Goal: Task Accomplishment & Management: Manage account settings

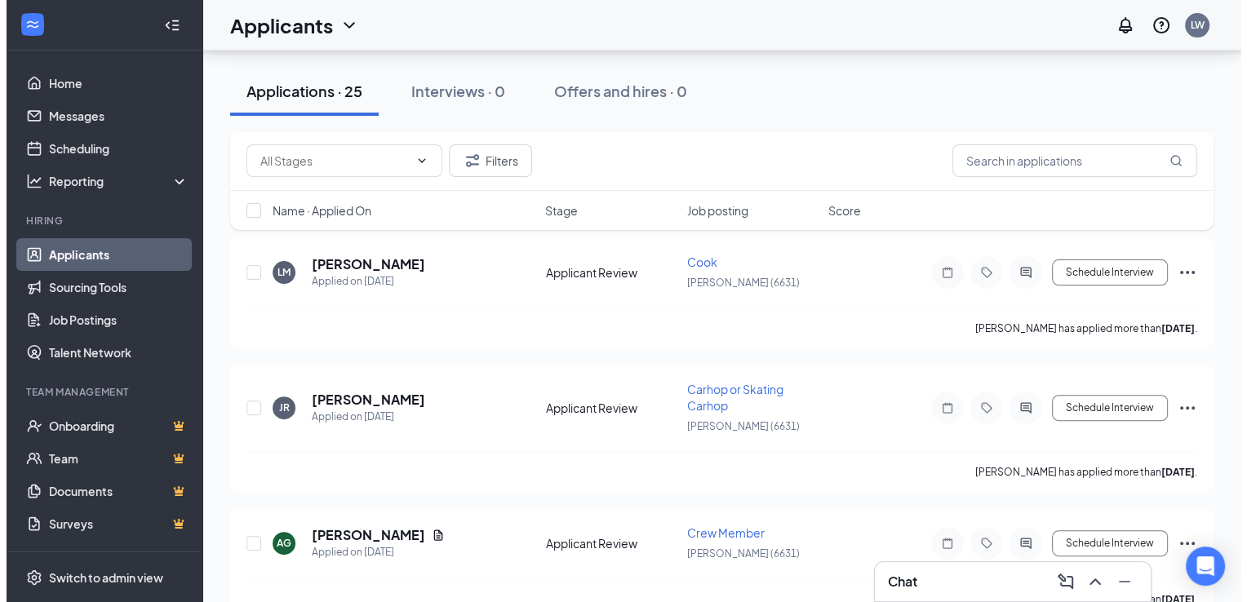
scroll to position [413, 0]
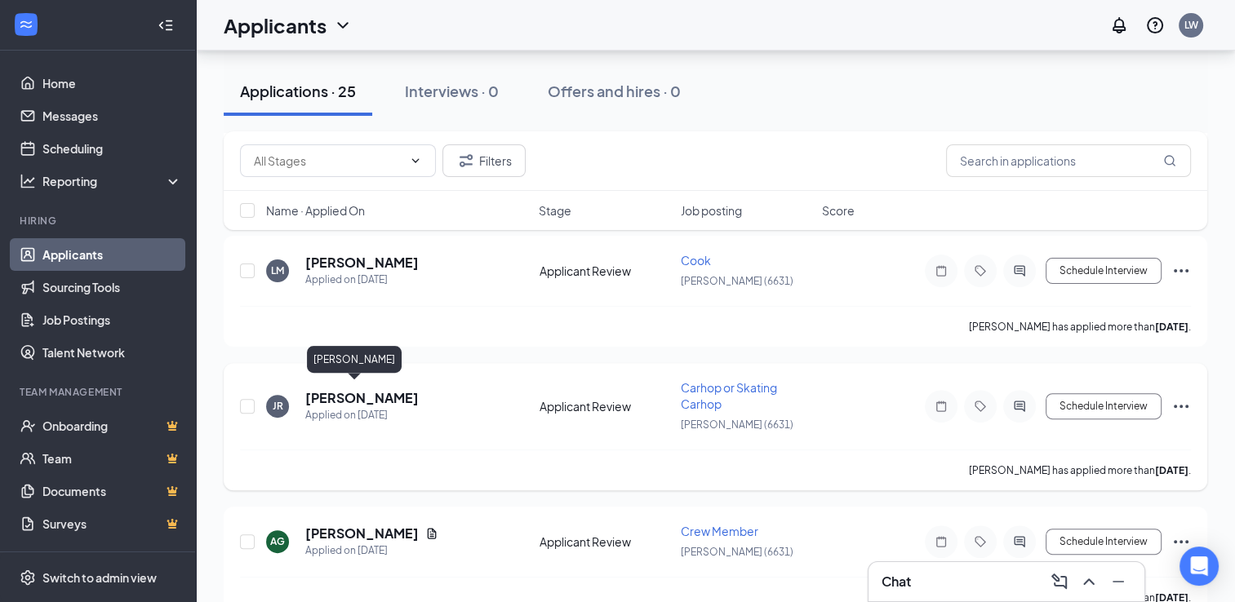
click at [325, 391] on h5 "[PERSON_NAME]" at bounding box center [361, 398] width 113 height 18
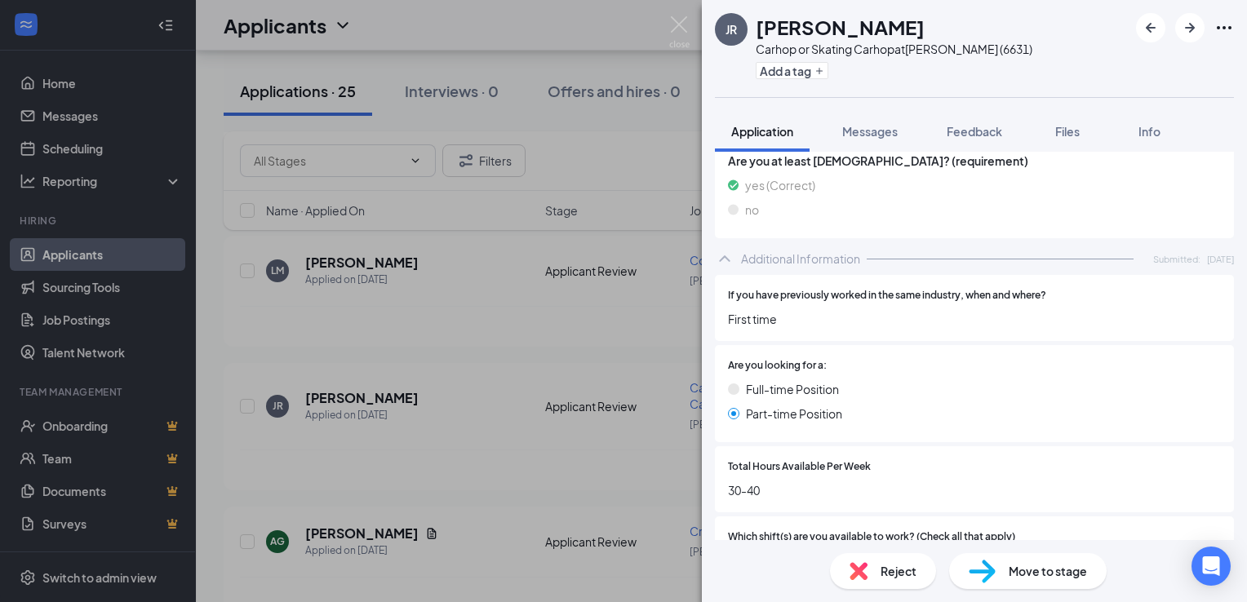
scroll to position [379, 0]
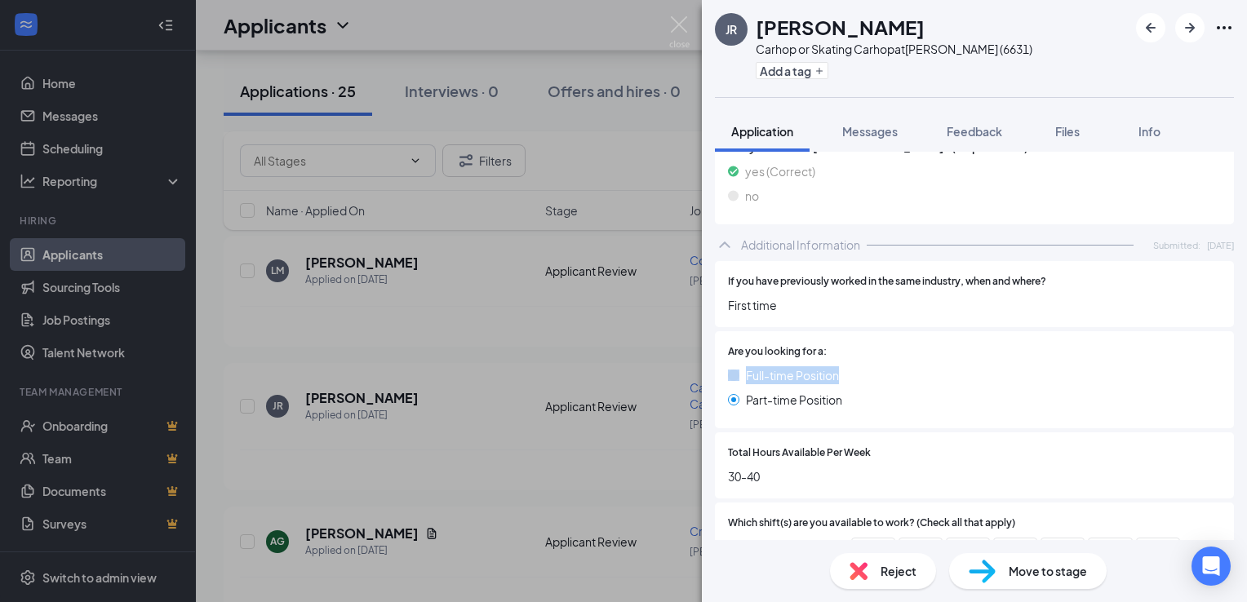
drag, startPoint x: 1234, startPoint y: 340, endPoint x: 1229, endPoint y: 384, distance: 43.5
click at [1229, 384] on div "Collapse all Application Phone [PHONE_NUMBER] Email [EMAIL_ADDRESS][DOMAIN_NAME…" at bounding box center [974, 346] width 545 height 388
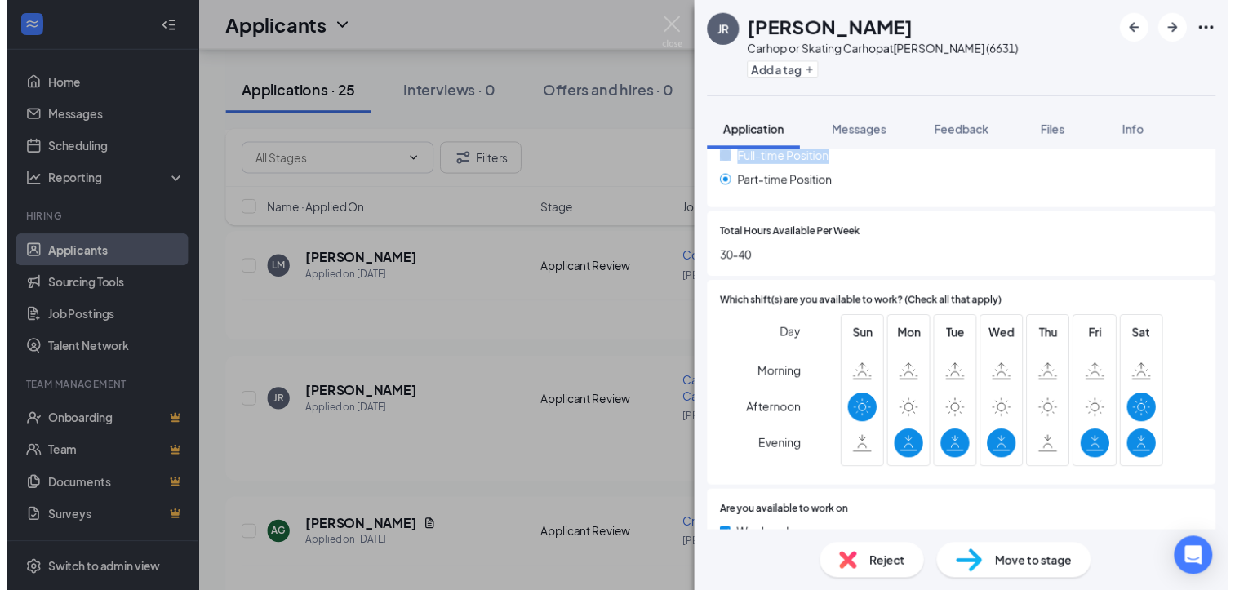
scroll to position [654, 0]
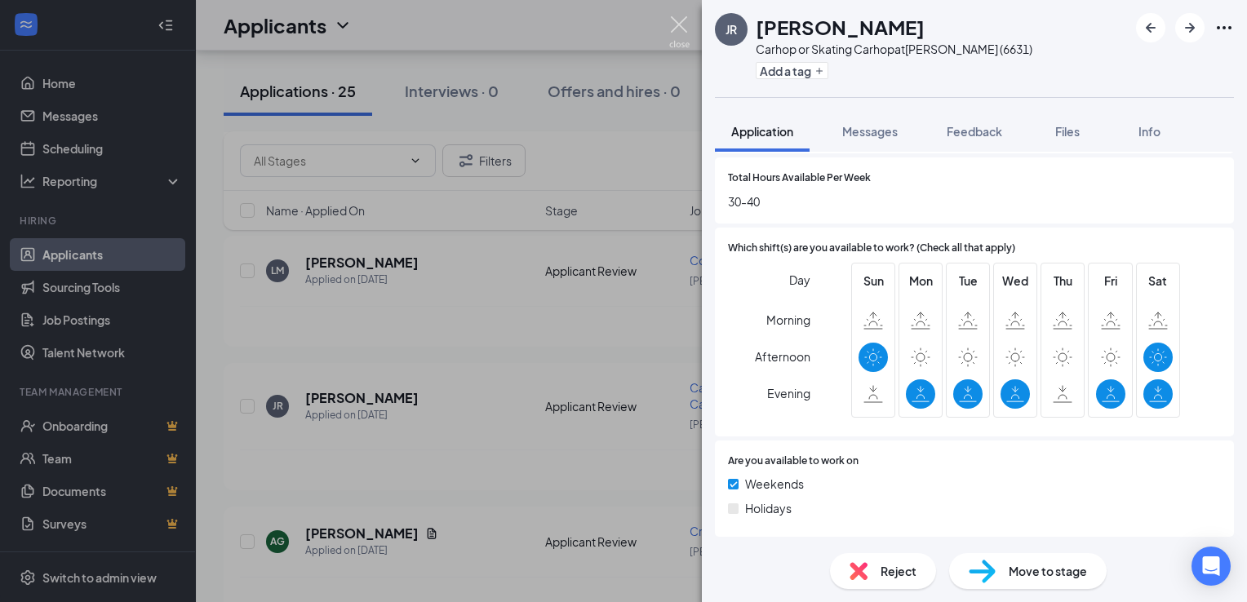
click at [685, 33] on img at bounding box center [679, 32] width 20 height 32
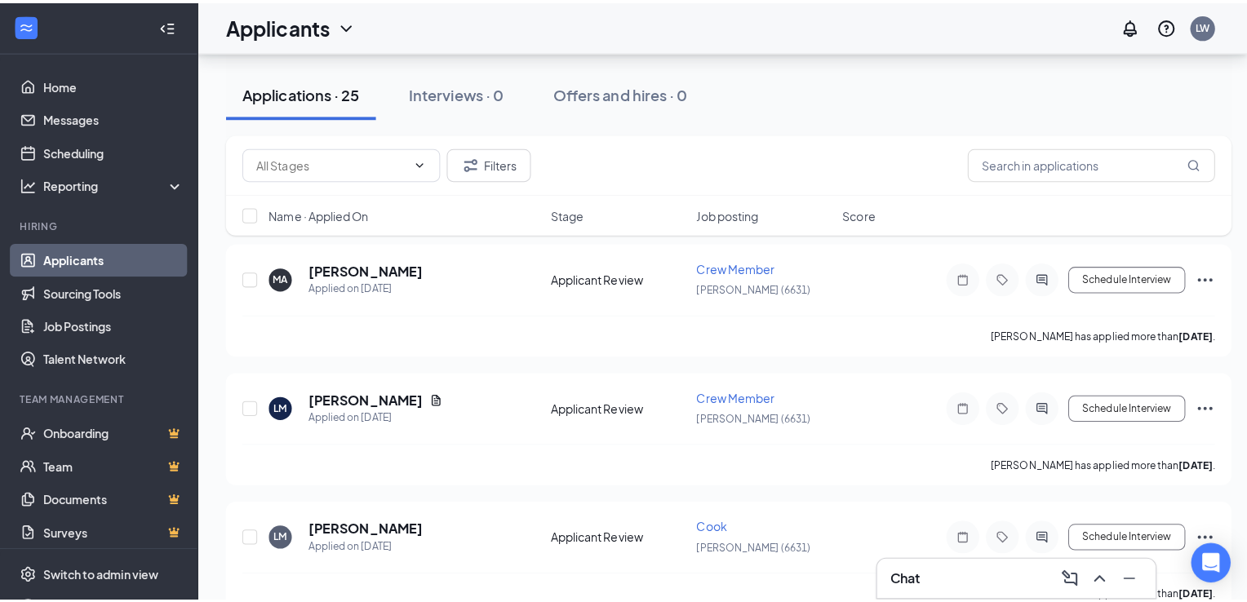
scroll to position [151, 0]
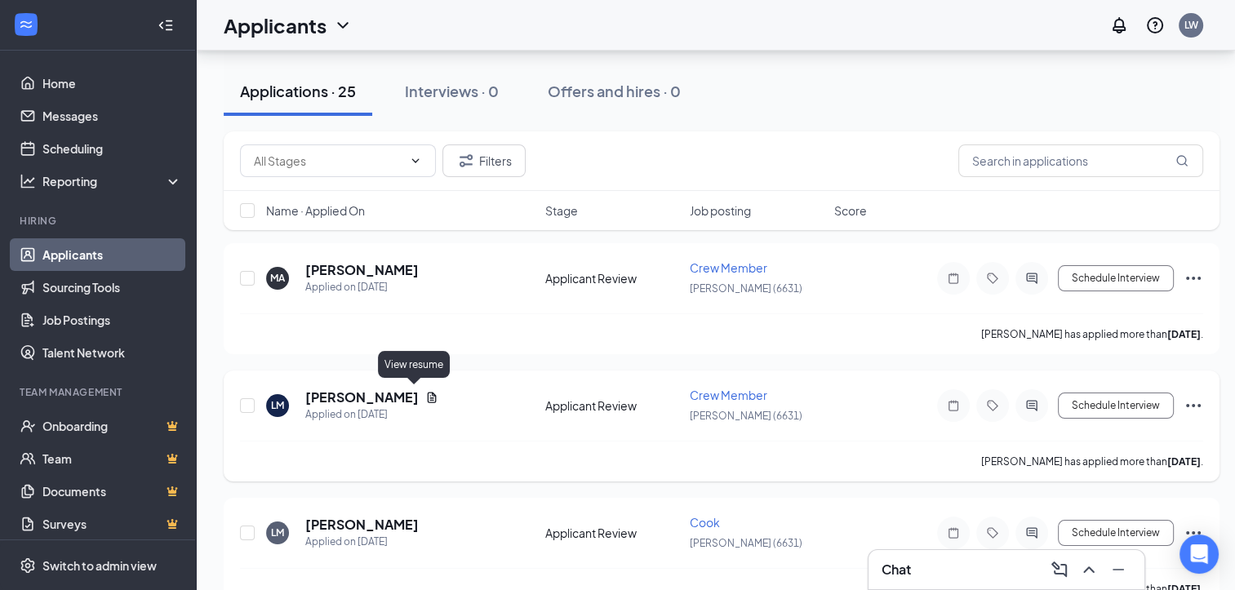
click at [428, 393] on icon "Document" at bounding box center [432, 397] width 9 height 11
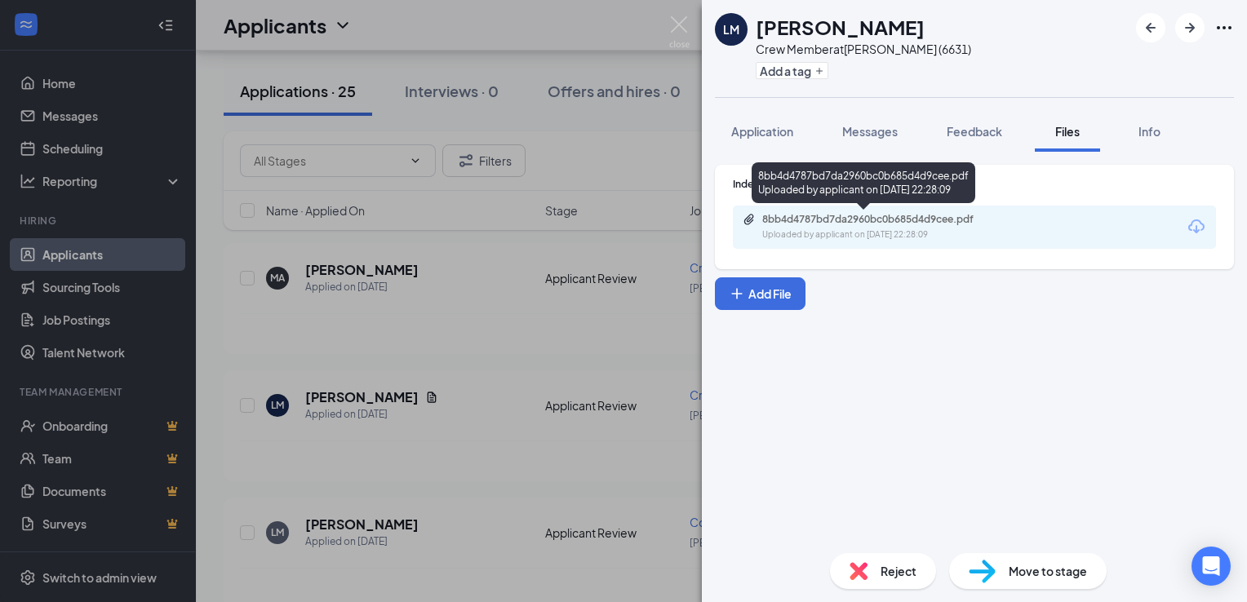
click at [849, 216] on div "8bb4d4787bd7da2960bc0b685d4d9cee.pdf" at bounding box center [876, 219] width 228 height 13
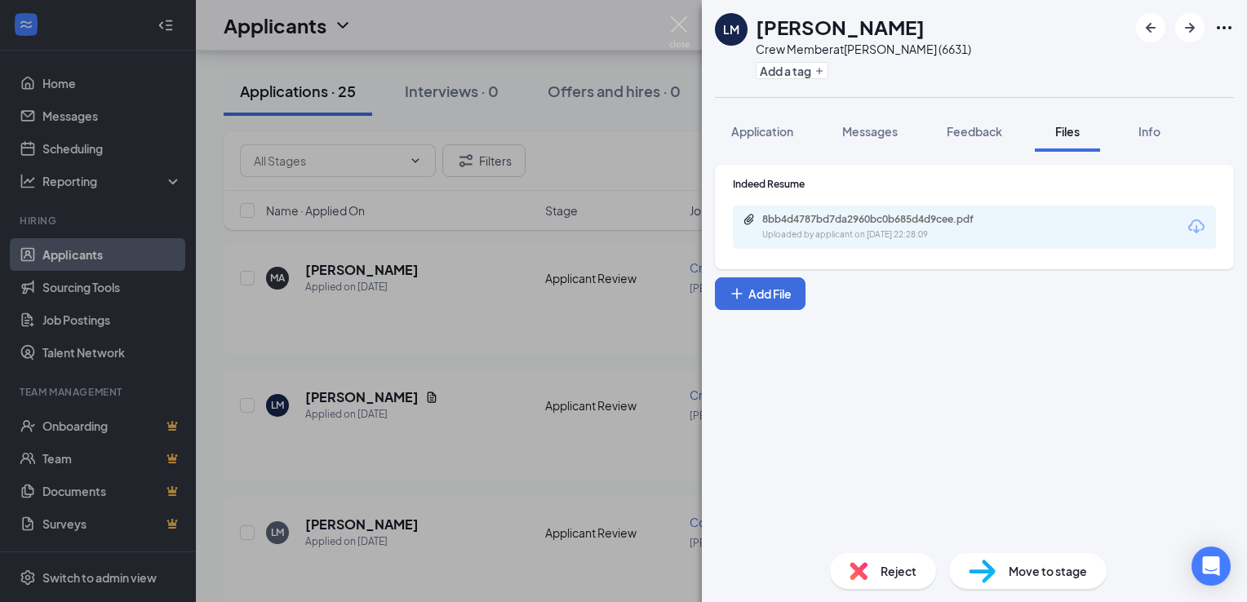
click at [596, 414] on div "[PERSON_NAME] Crew Member at [PERSON_NAME] (6631) Add a tag Application Message…" at bounding box center [623, 301] width 1247 height 602
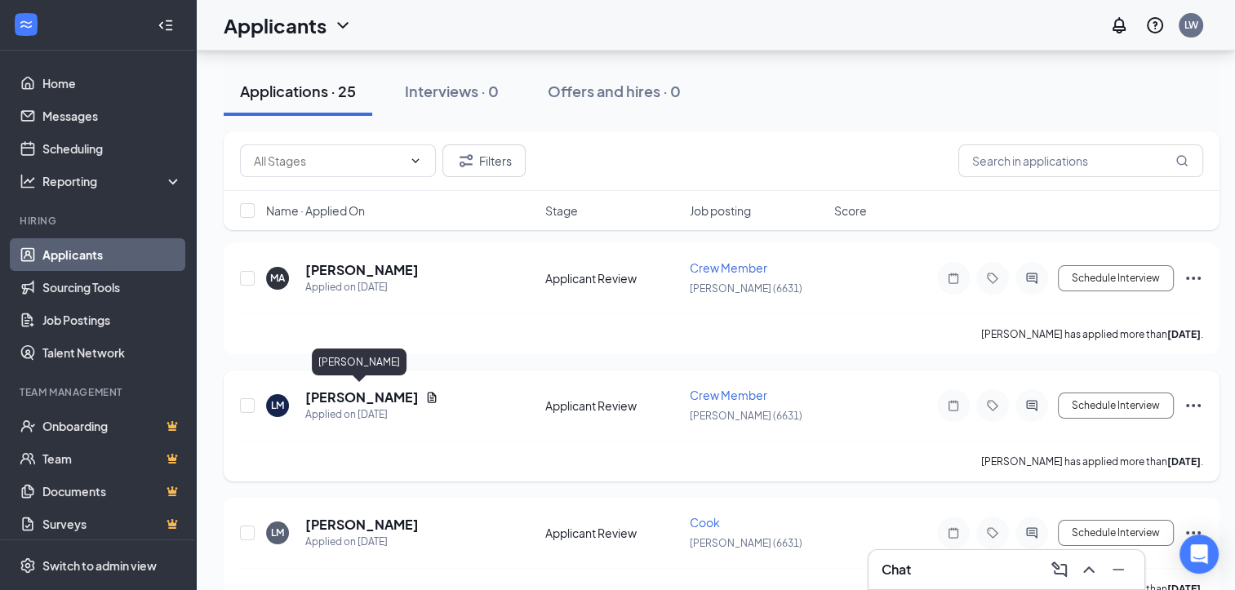
click at [369, 393] on h5 "[PERSON_NAME]" at bounding box center [361, 397] width 113 height 18
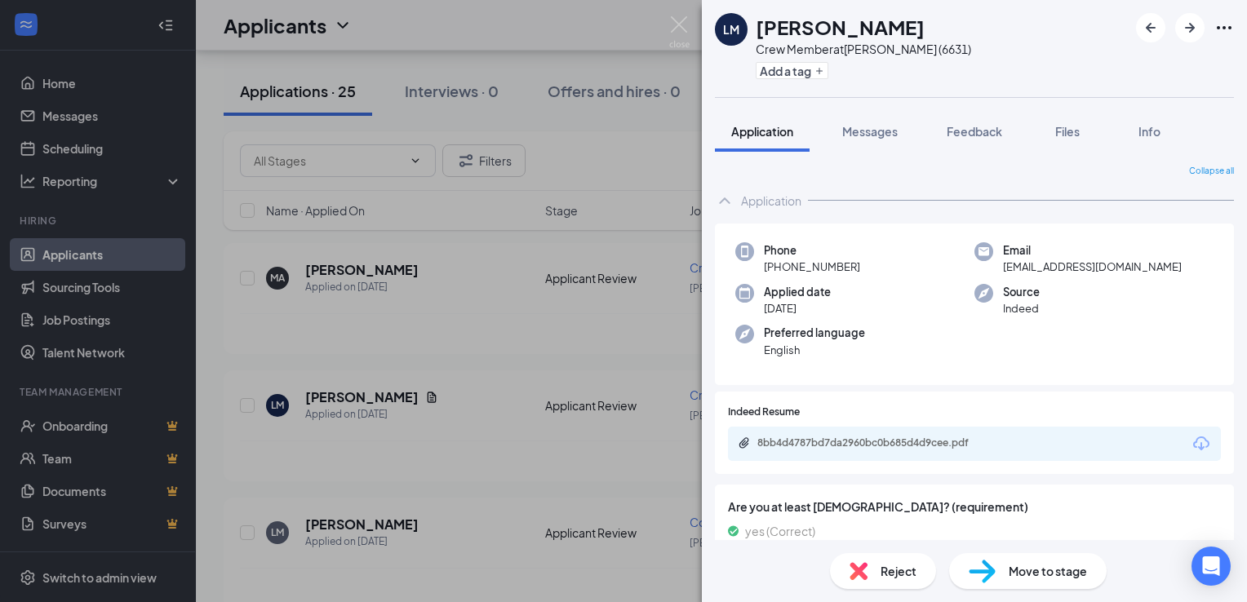
click at [676, 15] on div "[PERSON_NAME] Crew Member at [PERSON_NAME] (6631) Add a tag Application Message…" at bounding box center [623, 301] width 1247 height 602
click at [679, 22] on img at bounding box center [679, 32] width 20 height 32
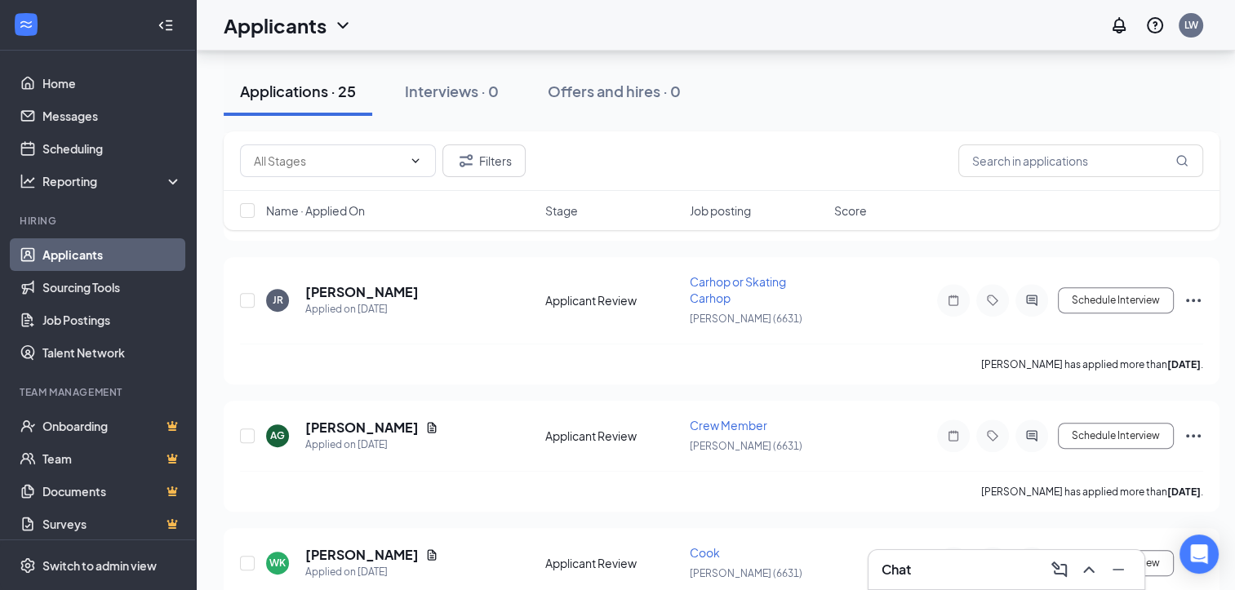
scroll to position [464, 0]
